Goal: Information Seeking & Learning: Understand process/instructions

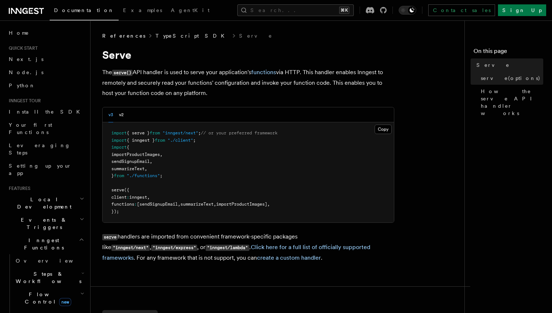
click at [167, 37] on link "TypeScript SDK" at bounding box center [192, 35] width 73 height 7
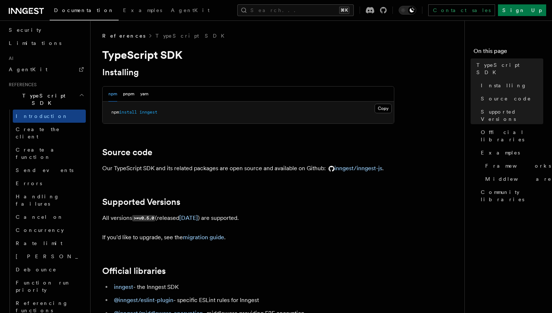
scroll to position [424, 0]
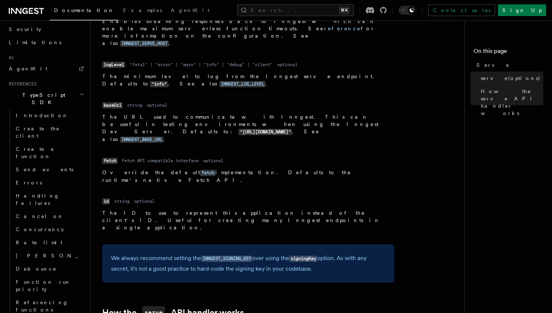
scroll to position [698, 0]
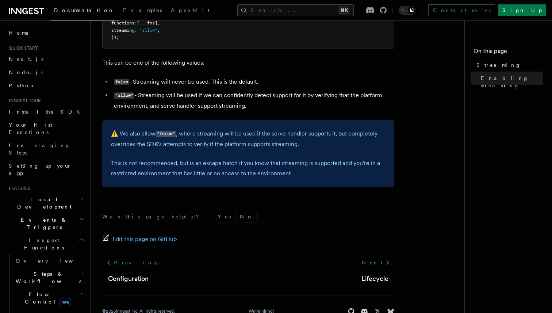
scroll to position [265, 0]
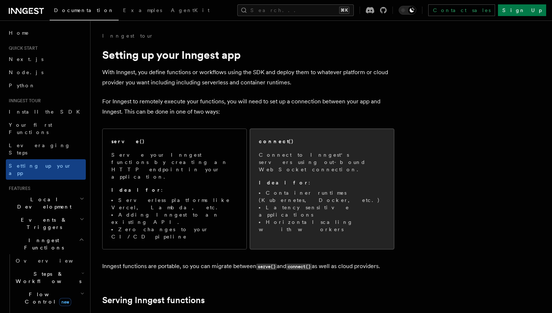
click at [313, 160] on p "Connect to Inngest's servers using out-bound WebSocket connection." at bounding box center [322, 162] width 126 height 22
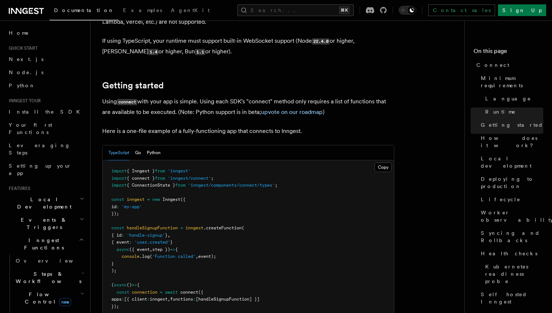
scroll to position [431, 0]
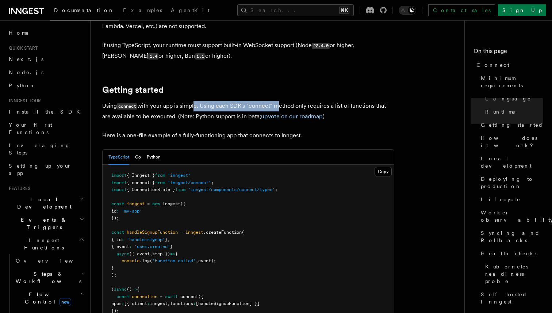
drag, startPoint x: 195, startPoint y: 78, endPoint x: 276, endPoint y: 81, distance: 81.8
click at [276, 101] on p "Using connect with your app is simple. Using each SDK's "connect" method only r…" at bounding box center [248, 111] width 292 height 21
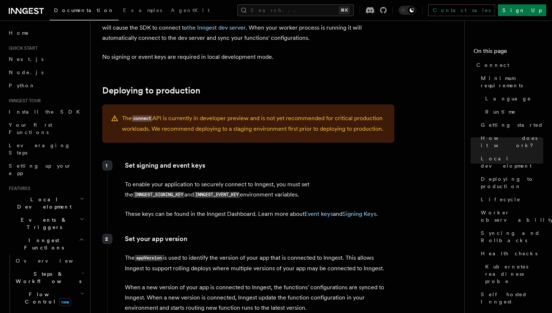
scroll to position [968, 0]
